Goal: Transaction & Acquisition: Purchase product/service

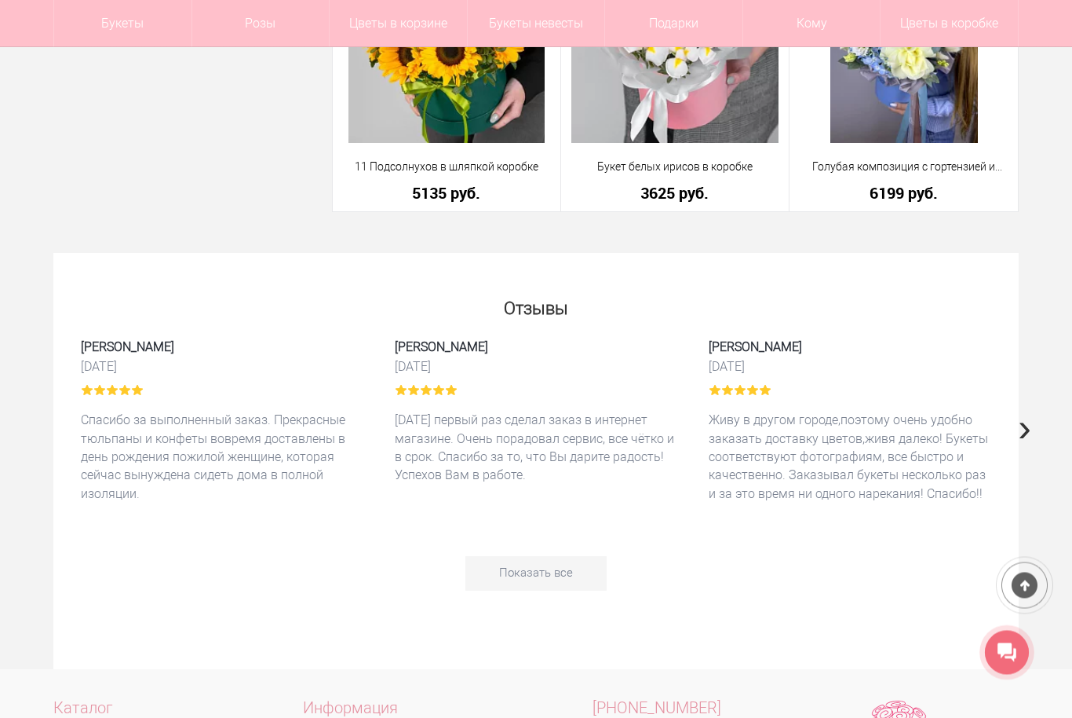
scroll to position [3977, 0]
click at [1024, 437] on span "›" at bounding box center [1024, 427] width 13 height 46
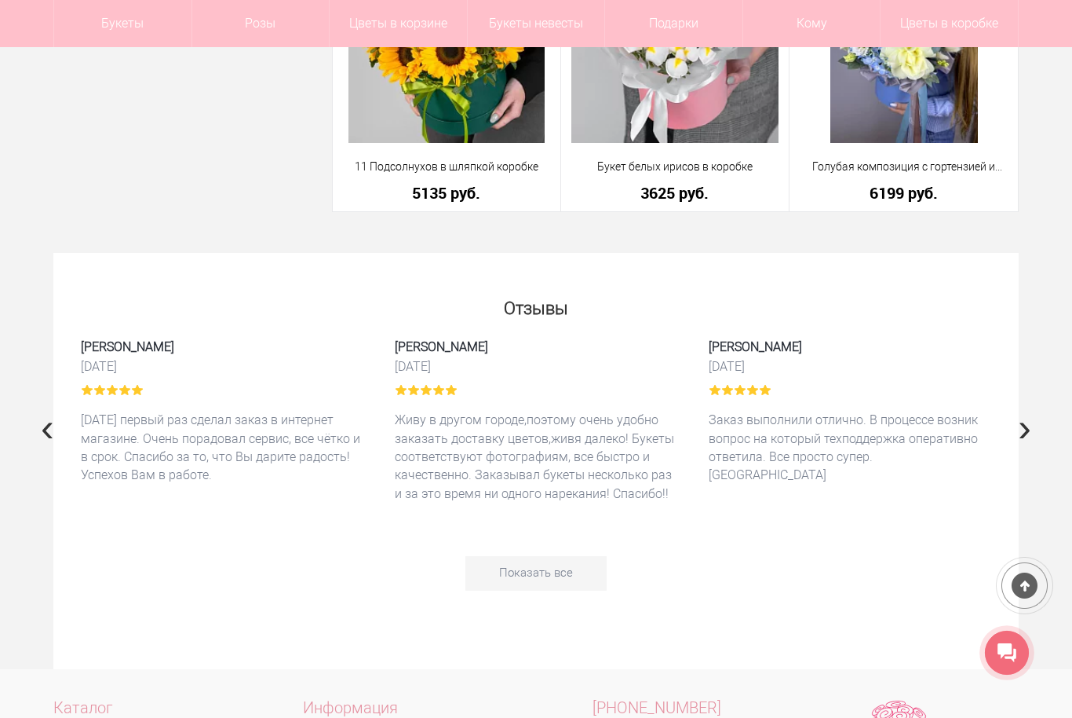
click at [1030, 441] on span "›" at bounding box center [1024, 427] width 13 height 46
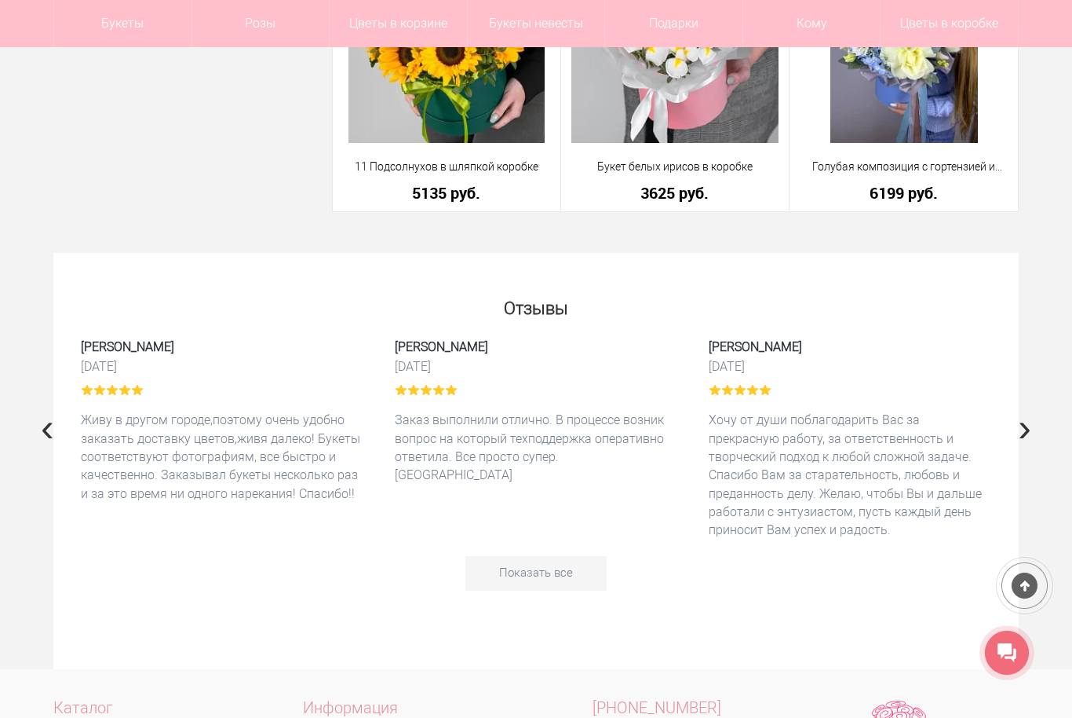
click at [1033, 429] on button "›" at bounding box center [1025, 427] width 23 height 18
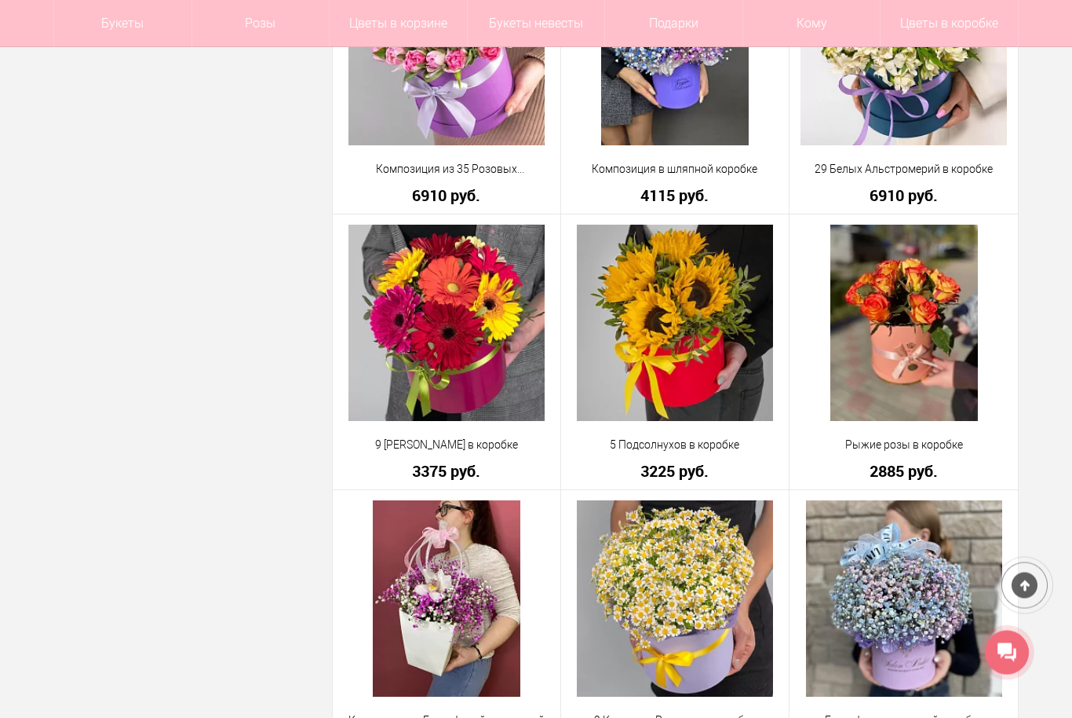
scroll to position [1215, 0]
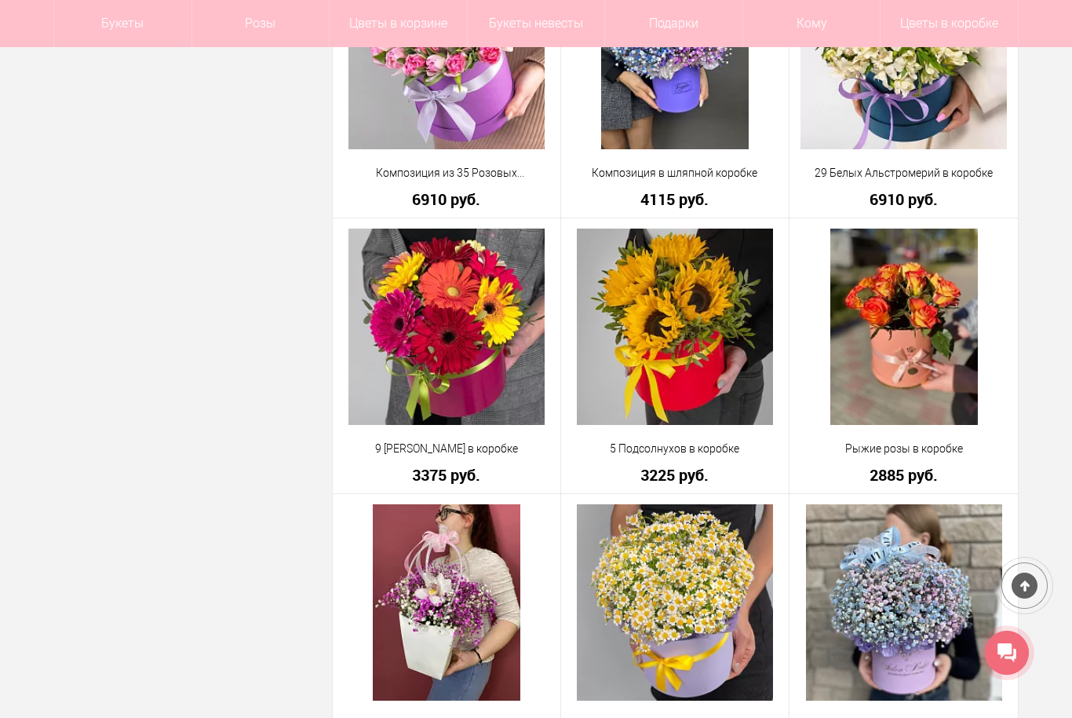
click at [687, 27] on link "Подарки" at bounding box center [673, 23] width 137 height 47
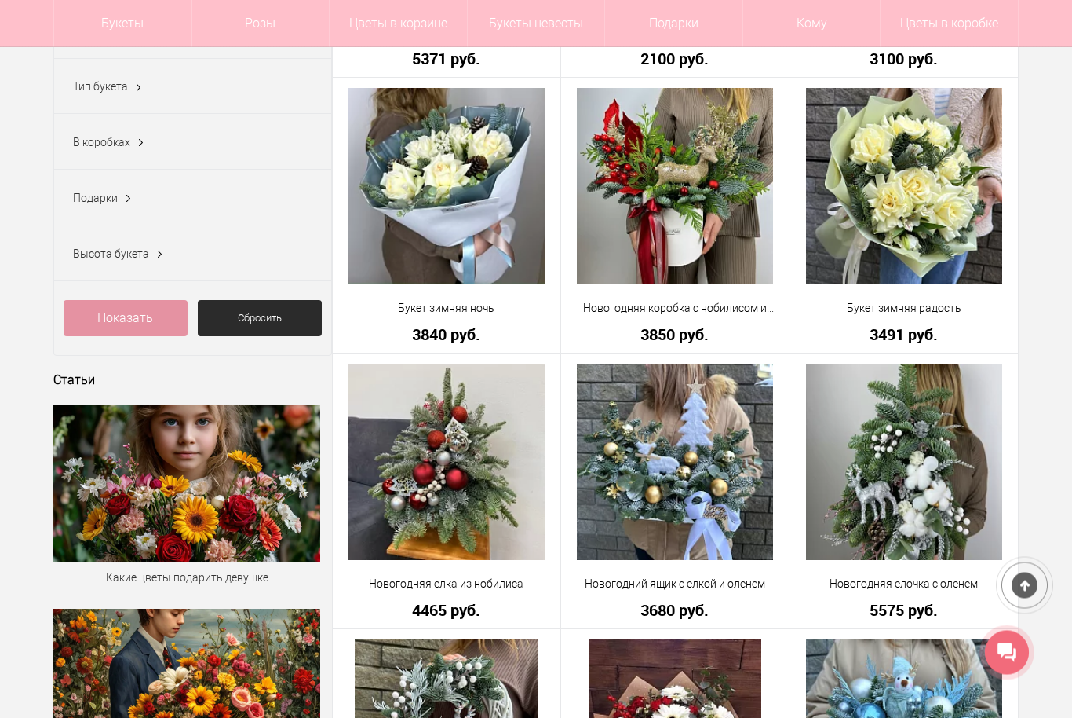
scroll to position [656, 0]
